Goal: Task Accomplishment & Management: Manage account settings

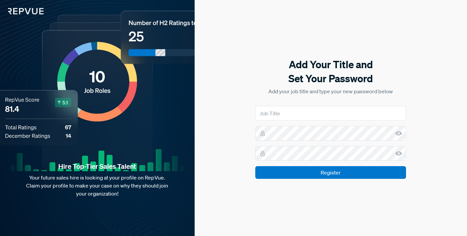
type input "Strategic Communications Lead"
click at [255, 166] on input "Register" at bounding box center [330, 172] width 151 height 13
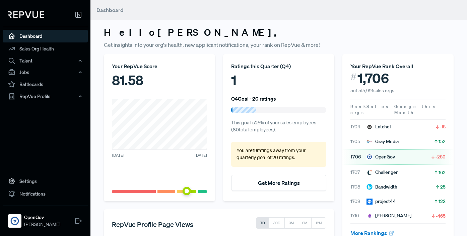
scroll to position [132, 0]
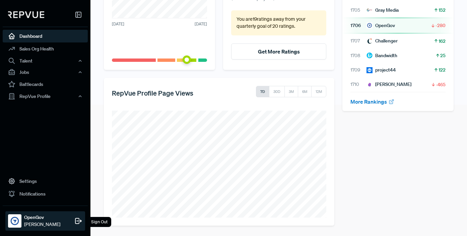
click at [25, 221] on span "[PERSON_NAME]" at bounding box center [42, 224] width 36 height 7
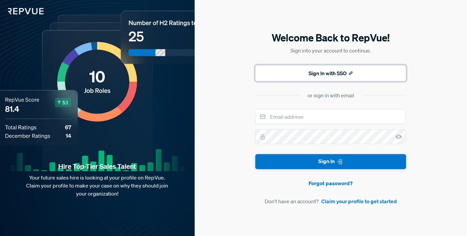
click at [293, 77] on button "Sign In with SSO" at bounding box center [330, 73] width 151 height 16
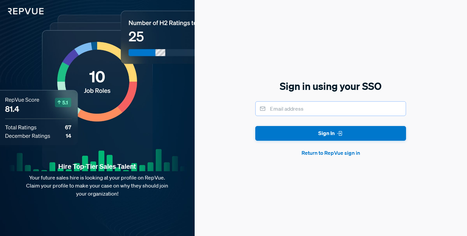
click at [287, 110] on input "email" at bounding box center [330, 108] width 151 height 15
type input "[EMAIL_ADDRESS][DOMAIN_NAME]"
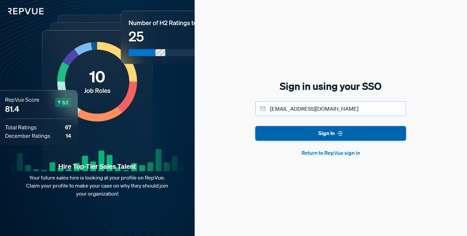
click at [255, 126] on button "Sign In" at bounding box center [330, 133] width 151 height 15
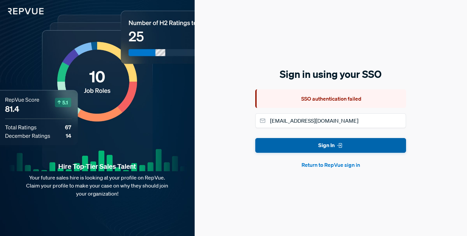
click at [340, 148] on use "submit" at bounding box center [339, 146] width 4 height 4
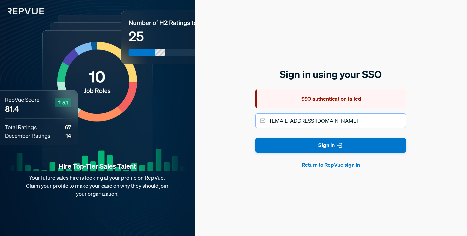
click at [316, 119] on input "[EMAIL_ADDRESS][DOMAIN_NAME]" at bounding box center [330, 121] width 151 height 15
click at [327, 169] on button "Return to RepVue sign in" at bounding box center [330, 165] width 151 height 8
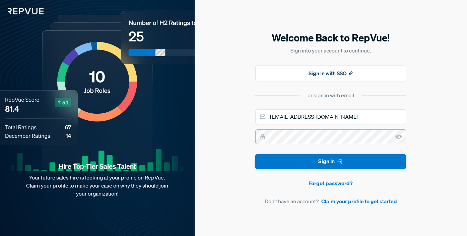
click at [255, 154] on button "Sign In" at bounding box center [330, 161] width 151 height 15
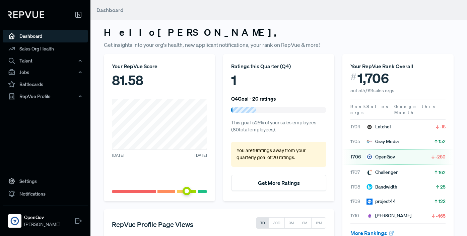
click at [44, 37] on link "Dashboard" at bounding box center [45, 36] width 85 height 13
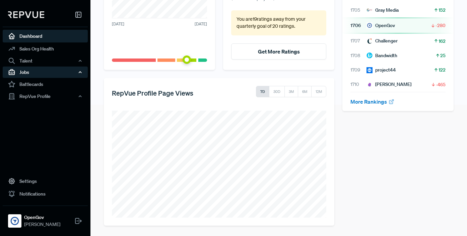
click at [45, 71] on div "Jobs" at bounding box center [45, 72] width 85 height 11
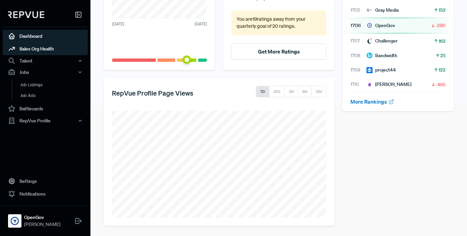
click at [34, 47] on link "Sales Org Health" at bounding box center [45, 49] width 85 height 13
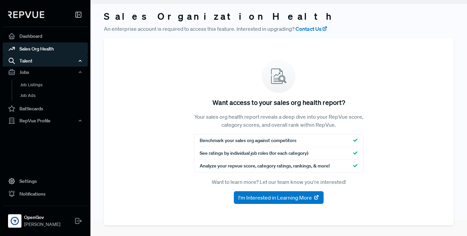
click at [33, 61] on div "Talent" at bounding box center [45, 60] width 85 height 11
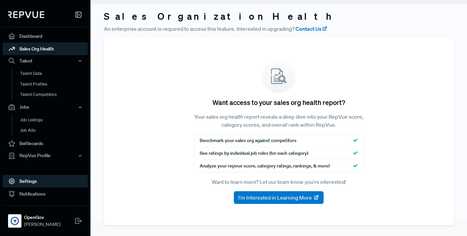
click at [30, 181] on link "Settings" at bounding box center [45, 181] width 85 height 13
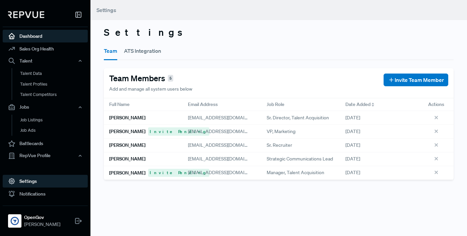
click at [33, 35] on link "Dashboard" at bounding box center [45, 36] width 85 height 13
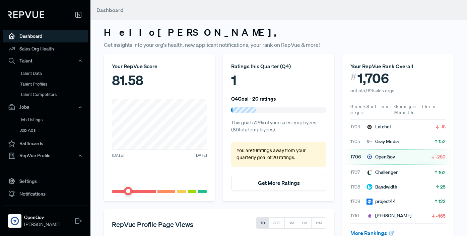
click at [26, 11] on img at bounding box center [26, 14] width 36 height 7
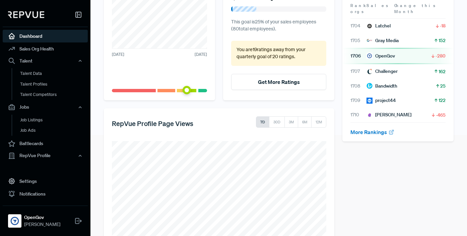
scroll to position [132, 0]
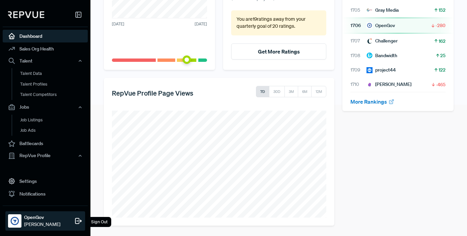
click at [9, 222] on div at bounding box center [14, 221] width 13 height 13
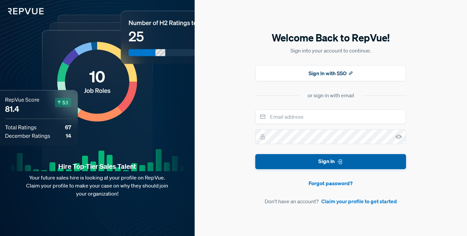
click at [319, 169] on button "Sign In" at bounding box center [330, 161] width 151 height 15
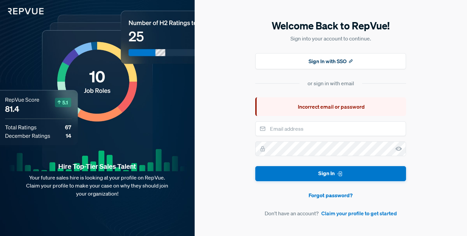
click at [300, 137] on form "Sign In Forgot password? Don't have an account? Claim your profile to get start…" at bounding box center [330, 170] width 151 height 96
click at [296, 130] on input "email" at bounding box center [330, 129] width 151 height 15
type input "[EMAIL_ADDRESS][DOMAIN_NAME]"
click at [255, 166] on button "Sign In" at bounding box center [330, 173] width 151 height 15
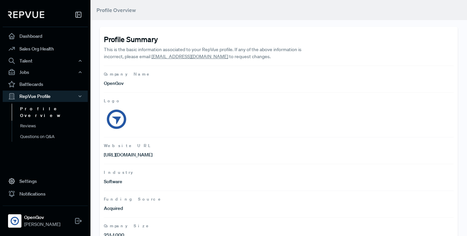
scroll to position [112, 0]
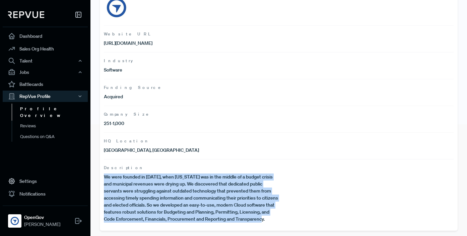
drag, startPoint x: 103, startPoint y: 177, endPoint x: 293, endPoint y: 217, distance: 193.6
click at [293, 217] on div "Profile Summary This is the basic information associated to your RepVue profile…" at bounding box center [279, 73] width 358 height 316
copy p "We were founded in [DATE], when [US_STATE] was in the middle of a budget crisis…"
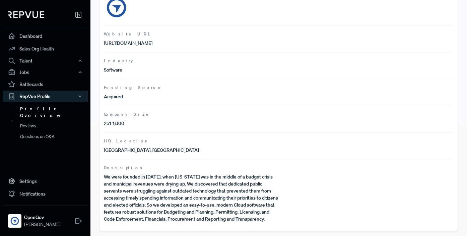
click at [131, 151] on p "[GEOGRAPHIC_DATA], [GEOGRAPHIC_DATA]" at bounding box center [191, 150] width 175 height 7
drag, startPoint x: 131, startPoint y: 151, endPoint x: 107, endPoint y: 150, distance: 23.8
click at [107, 150] on p "[GEOGRAPHIC_DATA], [GEOGRAPHIC_DATA]" at bounding box center [191, 150] width 175 height 7
copy p "[GEOGRAPHIC_DATA], [GEOGRAPHIC_DATA]"
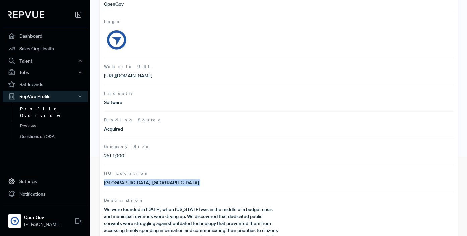
scroll to position [52, 0]
